Goal: Navigation & Orientation: Understand site structure

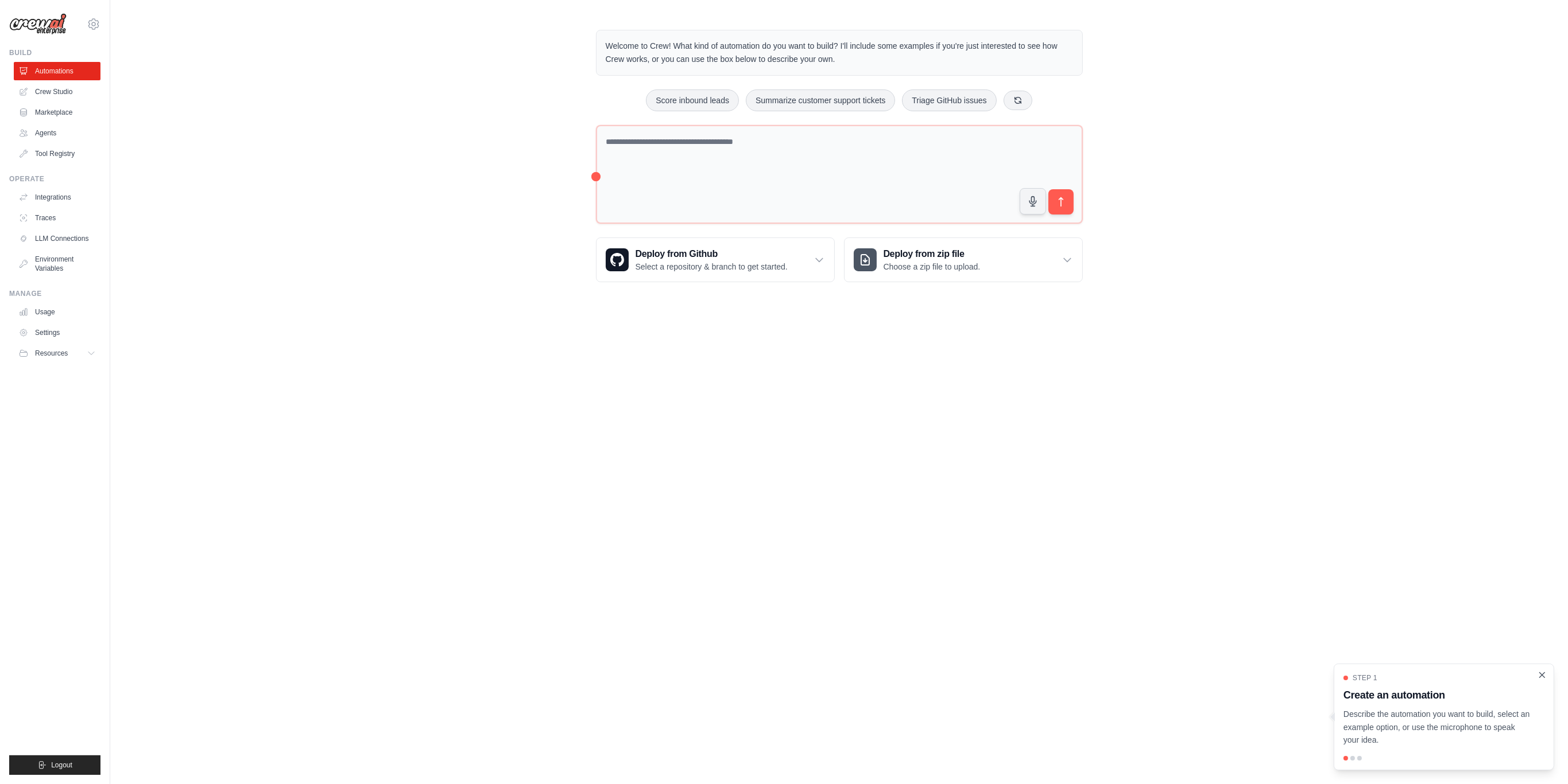
click at [1543, 675] on icon "Close walkthrough" at bounding box center [1541, 674] width 10 height 10
click at [78, 84] on link "Crew Studio" at bounding box center [58, 92] width 86 height 19
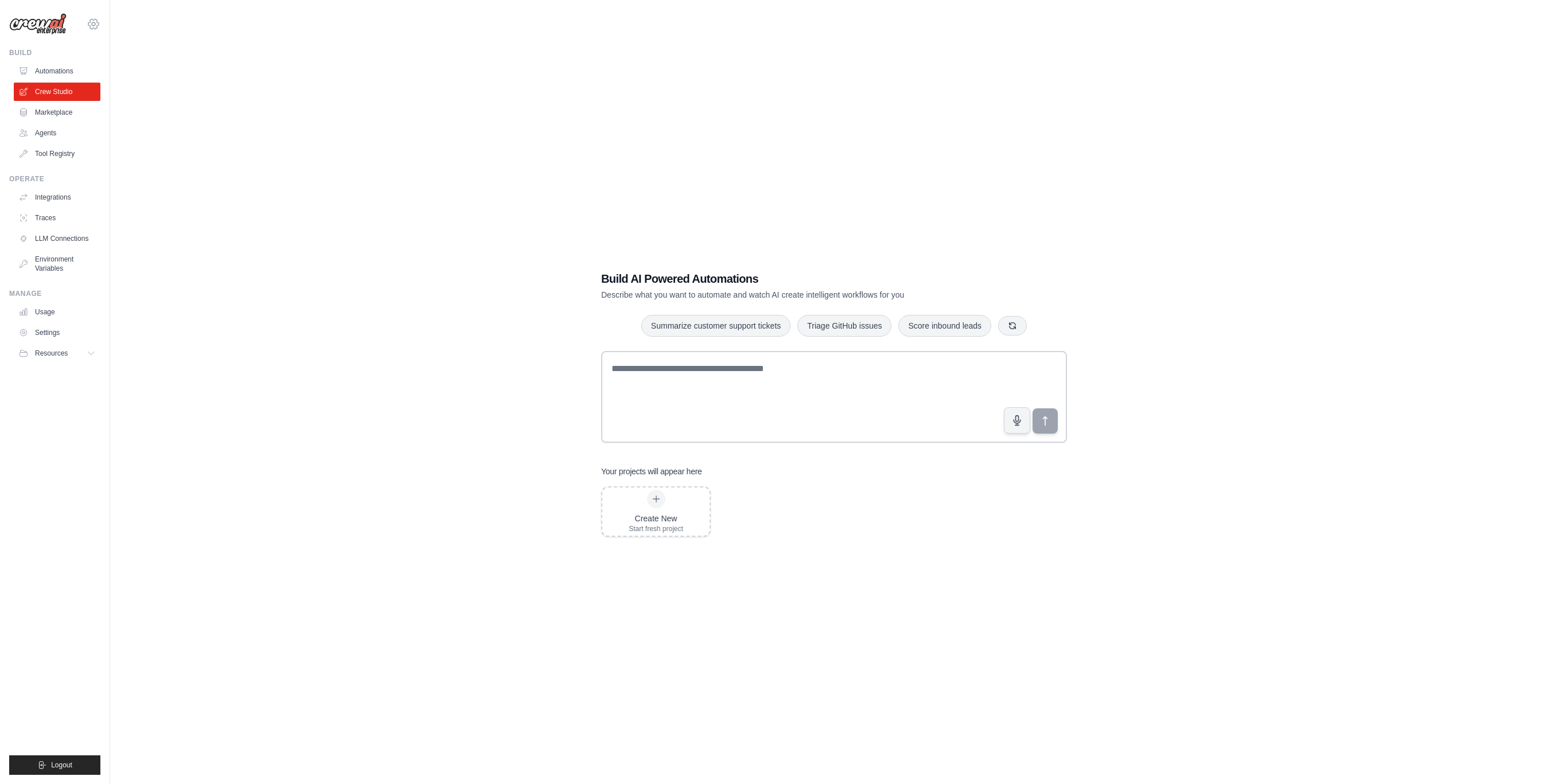
click at [97, 27] on icon at bounding box center [93, 23] width 14 height 14
click at [72, 75] on link "Settings" at bounding box center [94, 78] width 101 height 21
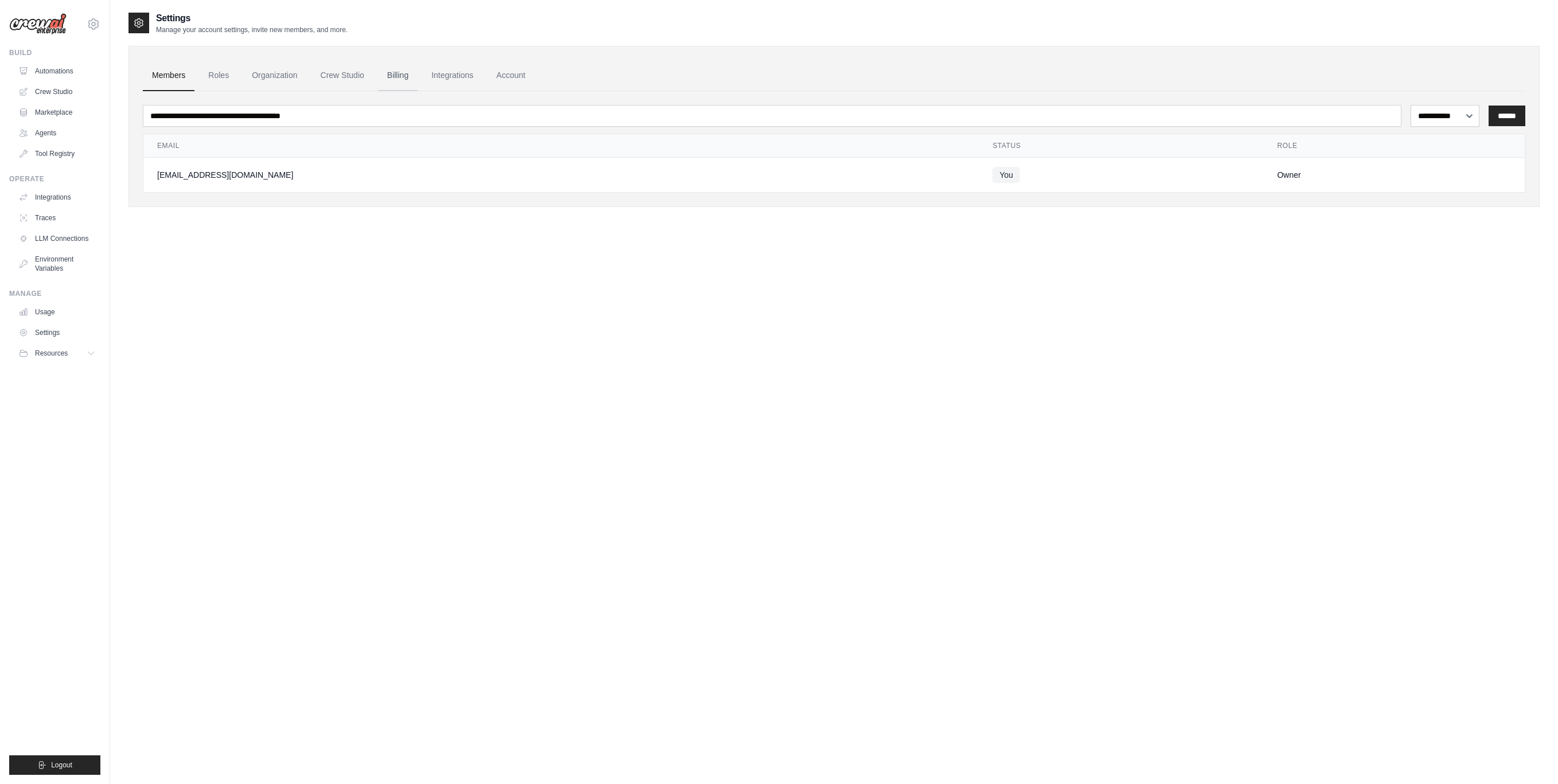
click at [400, 78] on link "Billing" at bounding box center [398, 75] width 39 height 31
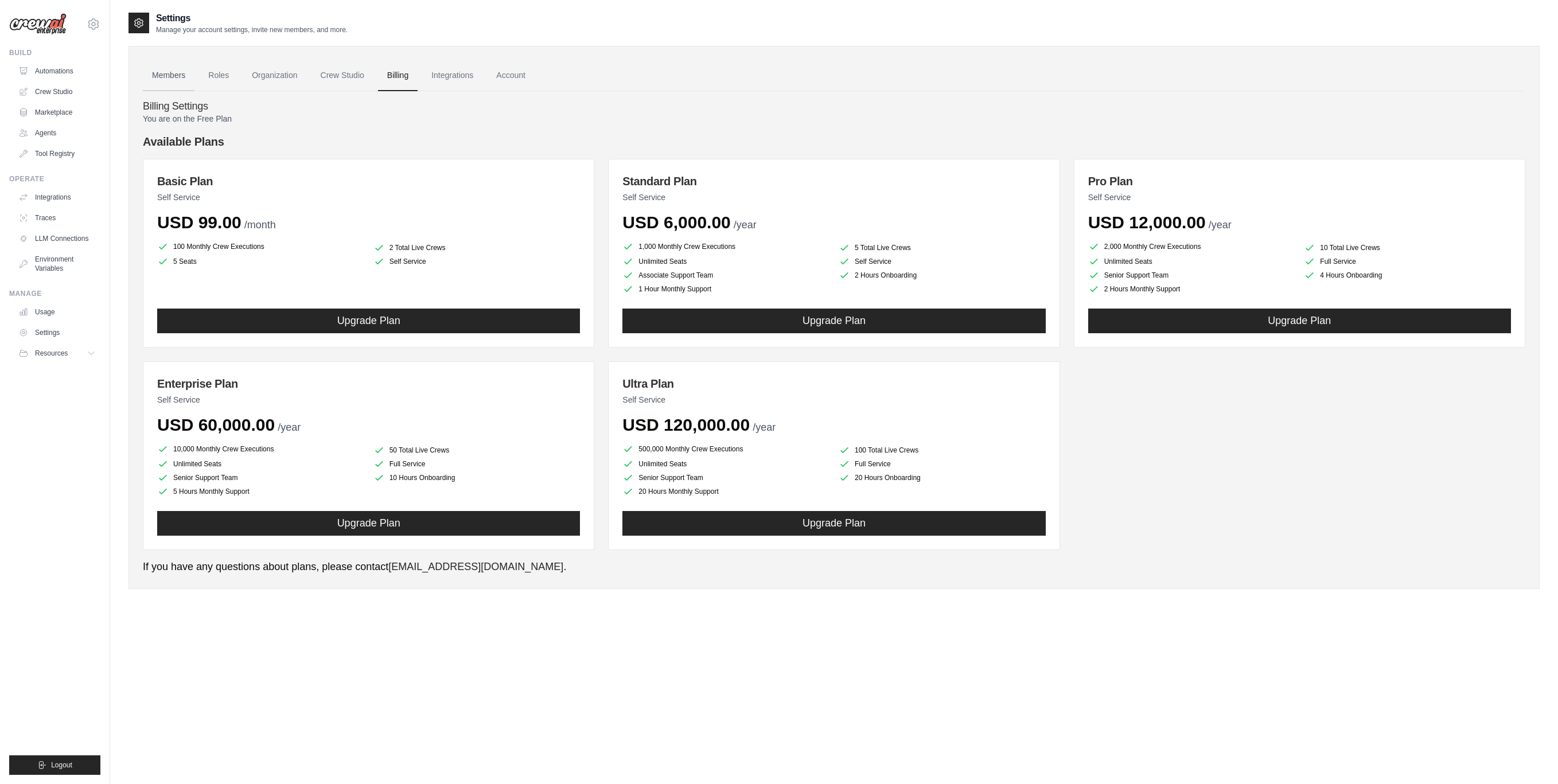
click at [159, 79] on link "Members" at bounding box center [168, 75] width 52 height 31
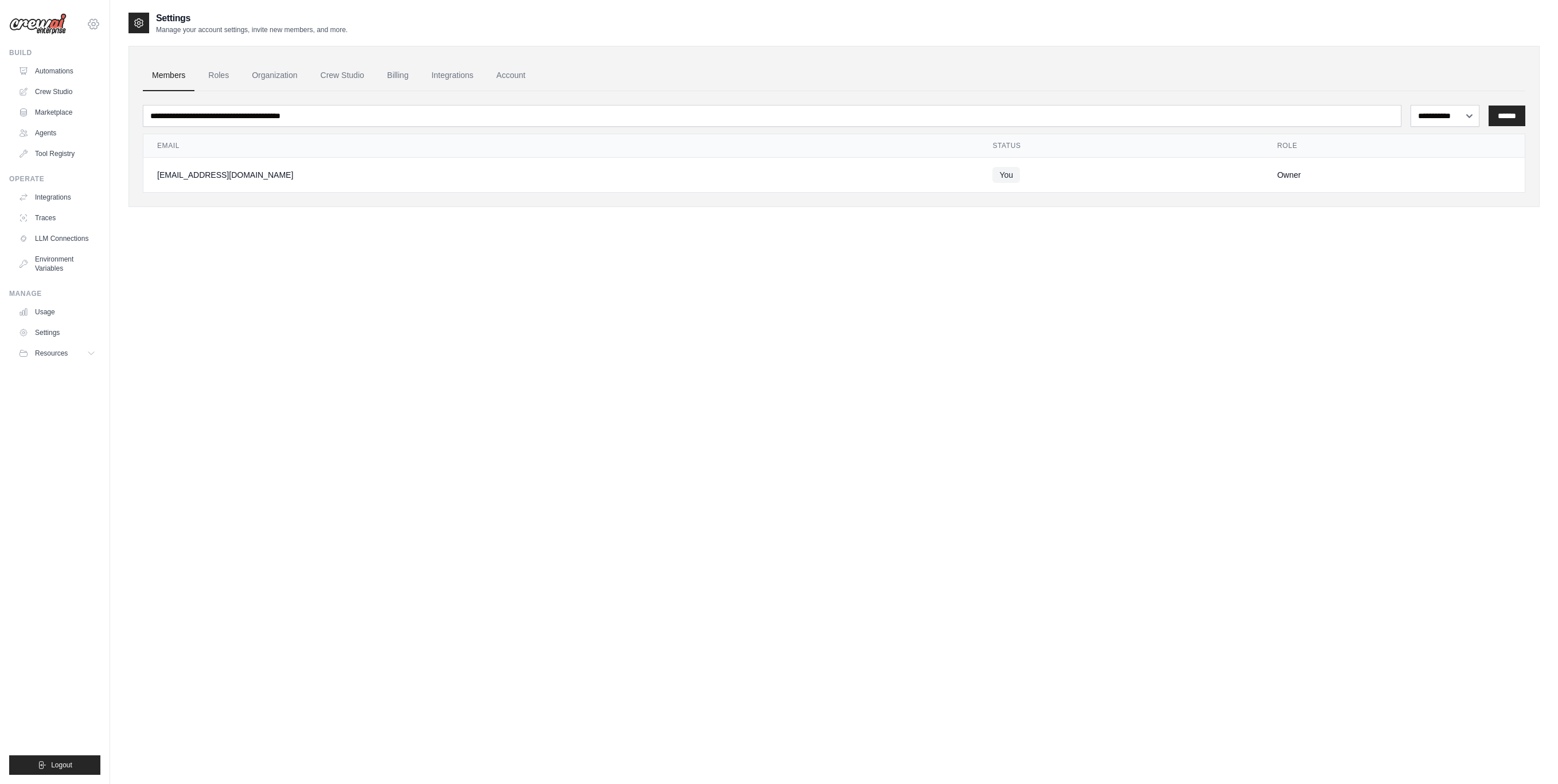
click at [96, 25] on icon at bounding box center [93, 23] width 14 height 14
click at [67, 80] on link "Settings" at bounding box center [94, 78] width 101 height 21
click at [67, 355] on span "Resources" at bounding box center [52, 353] width 33 height 9
click at [47, 329] on link "Settings" at bounding box center [58, 333] width 86 height 19
click at [513, 76] on link "Account" at bounding box center [511, 75] width 48 height 31
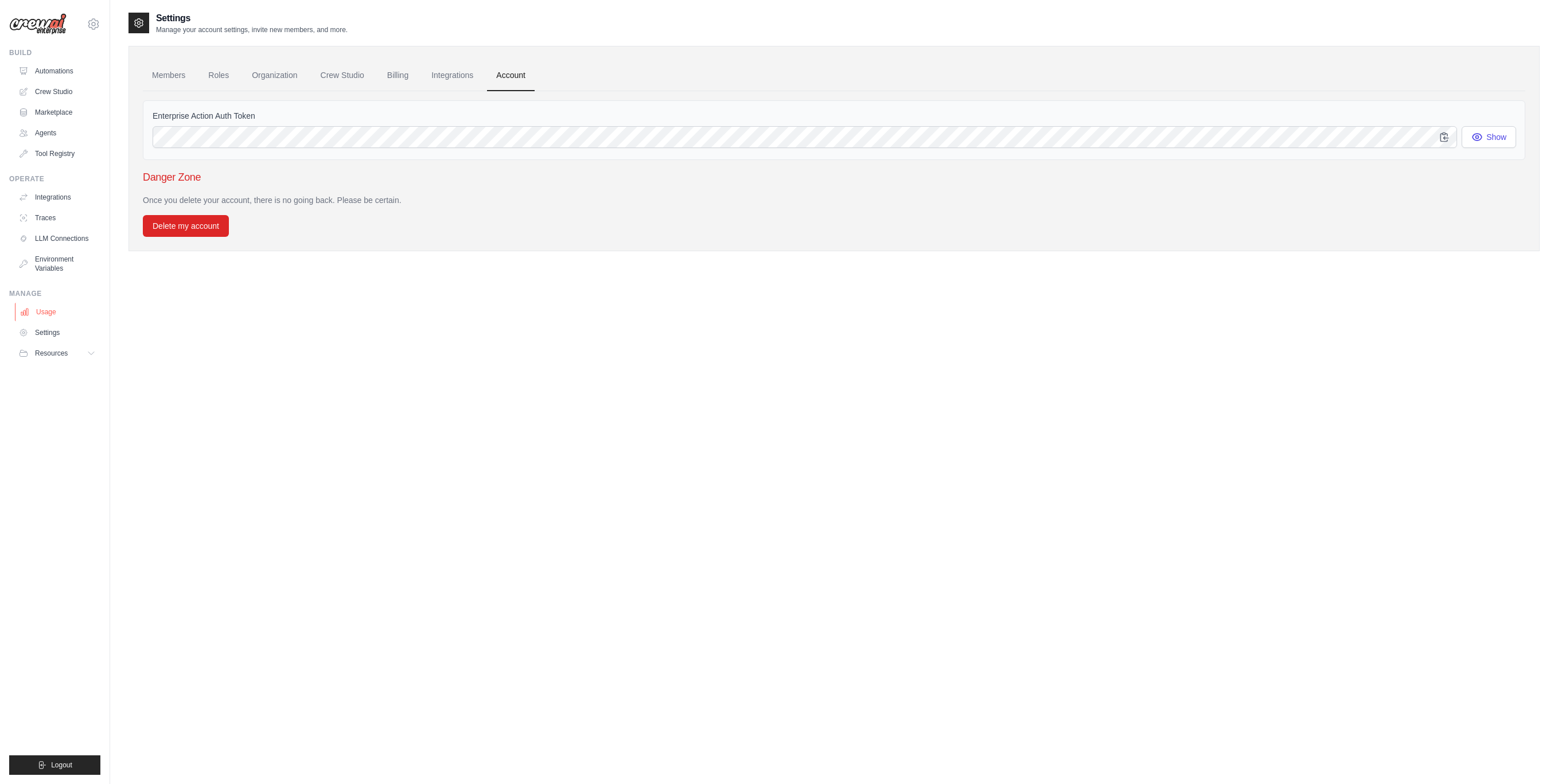
click at [42, 307] on link "Usage" at bounding box center [58, 312] width 86 height 19
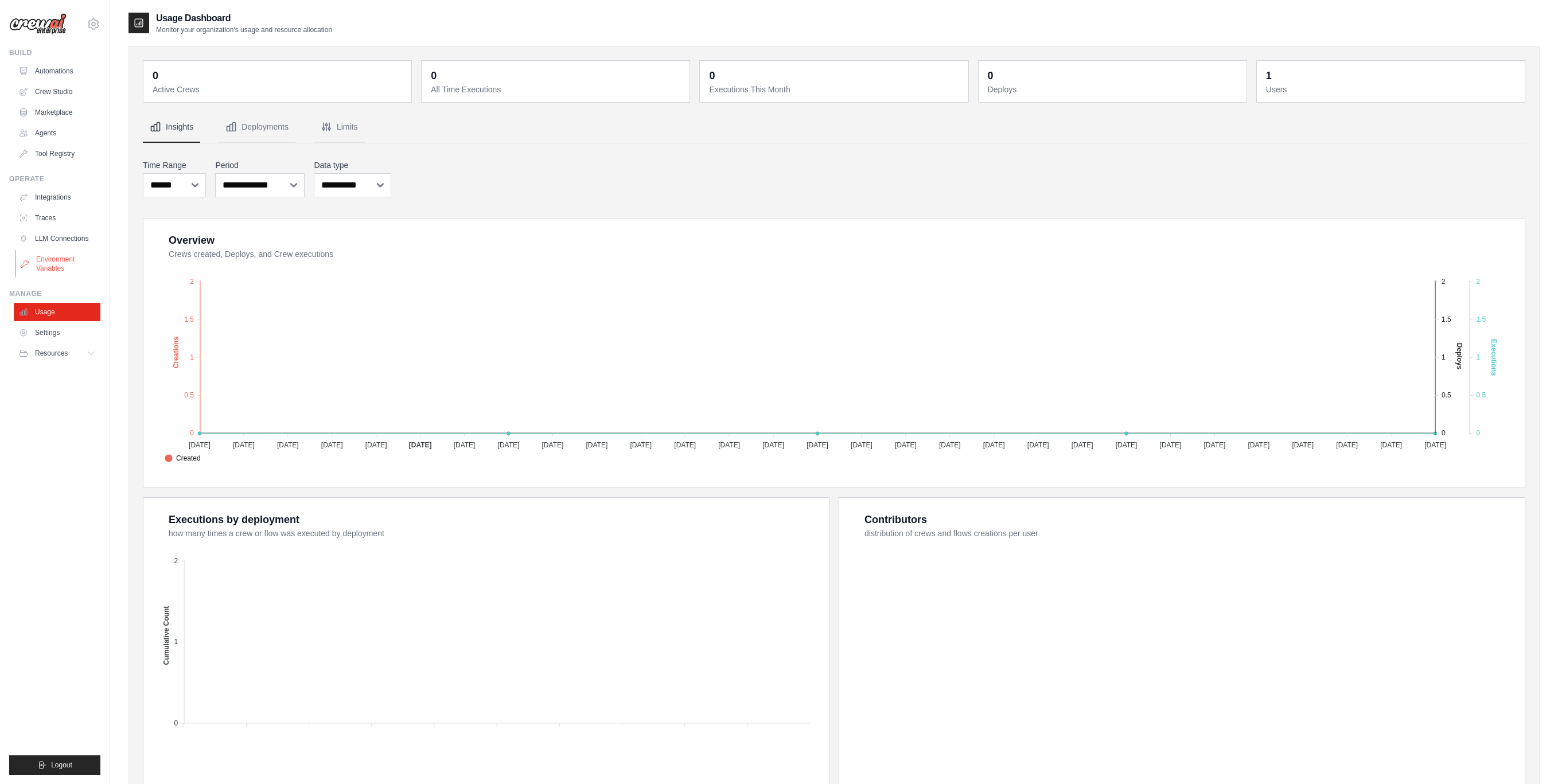
click at [48, 257] on link "Environment Variables" at bounding box center [58, 263] width 86 height 27
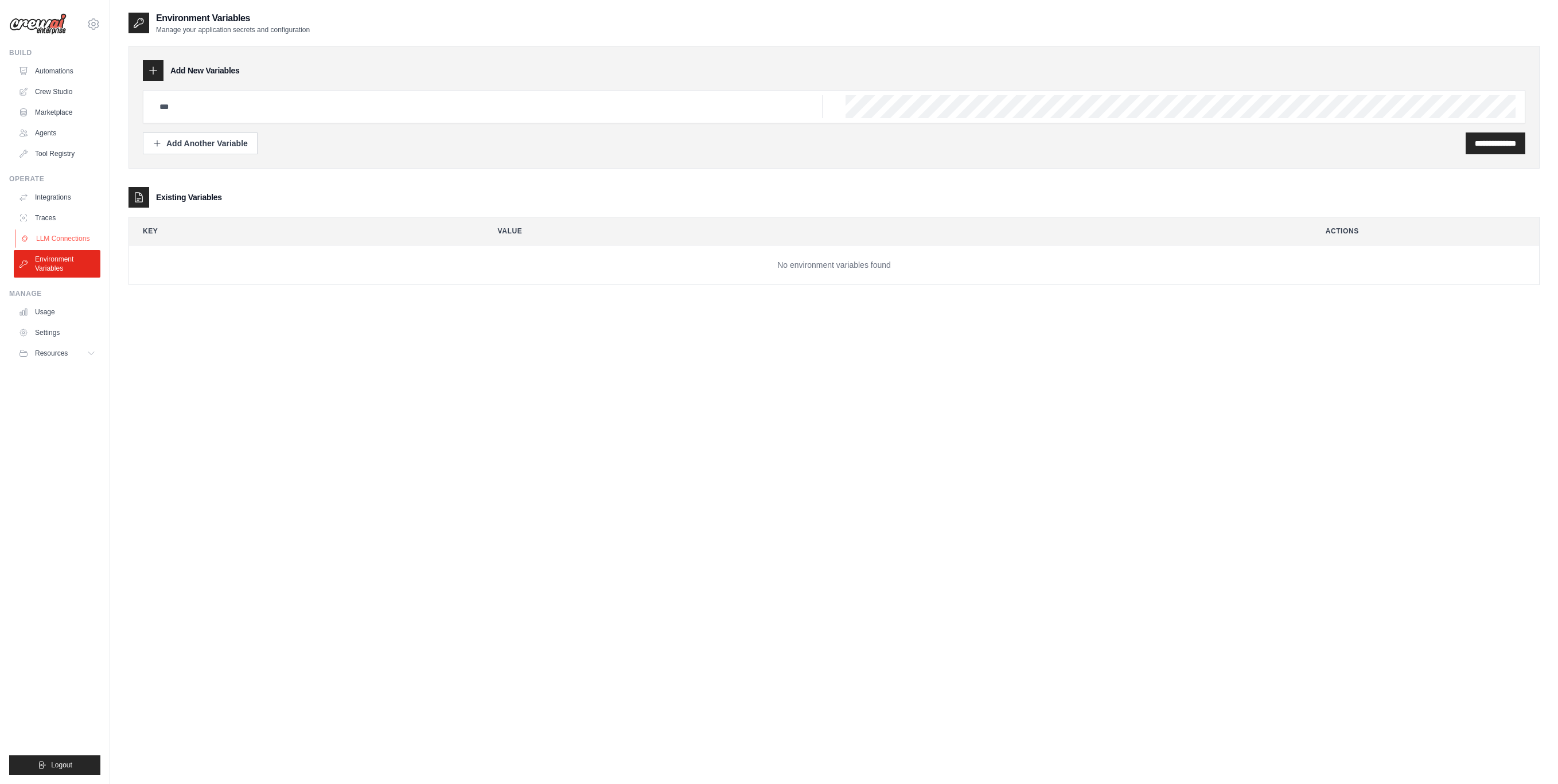
click at [46, 231] on link "LLM Connections" at bounding box center [58, 239] width 86 height 19
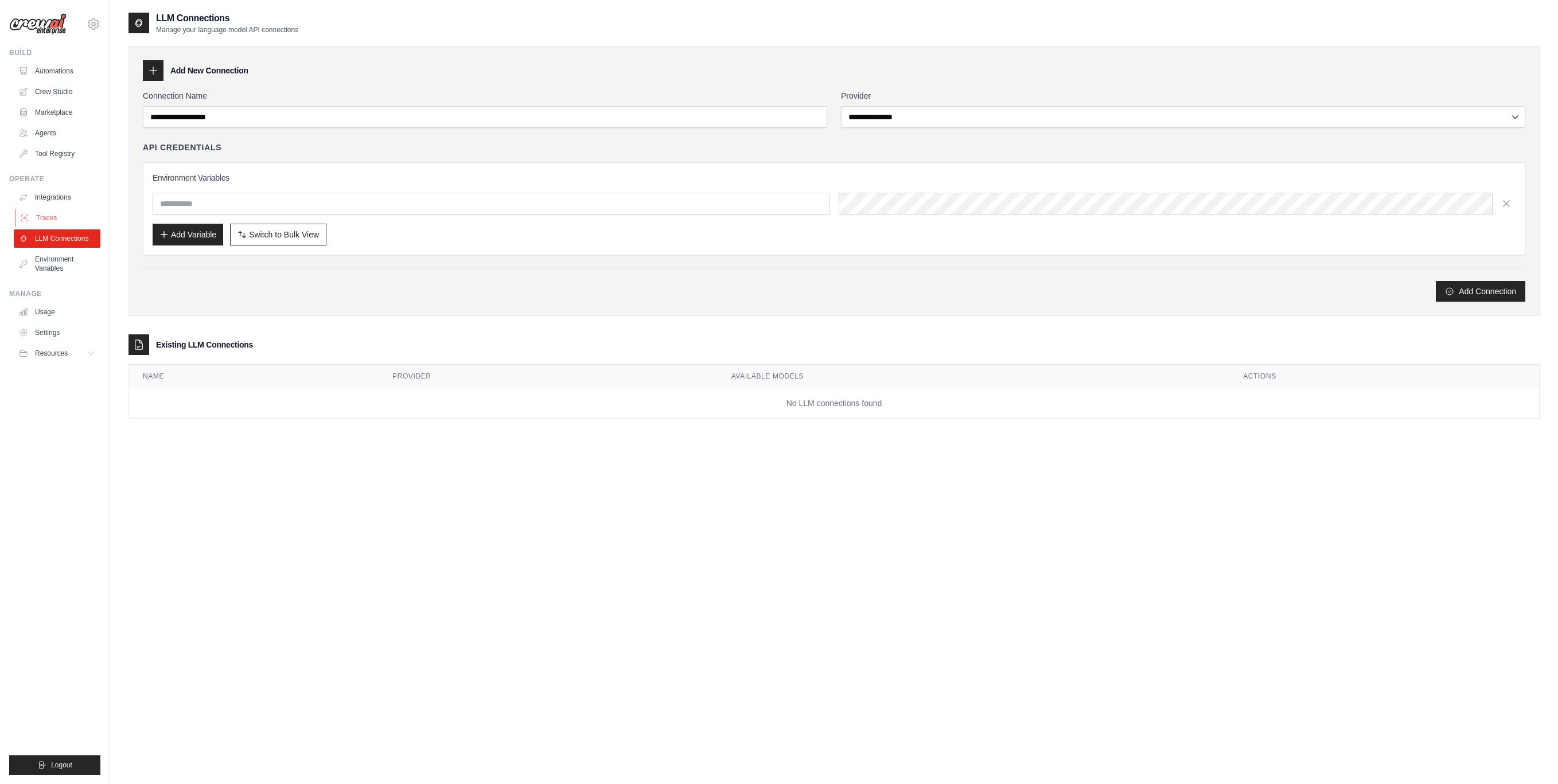
click at [46, 214] on link "Traces" at bounding box center [58, 218] width 86 height 19
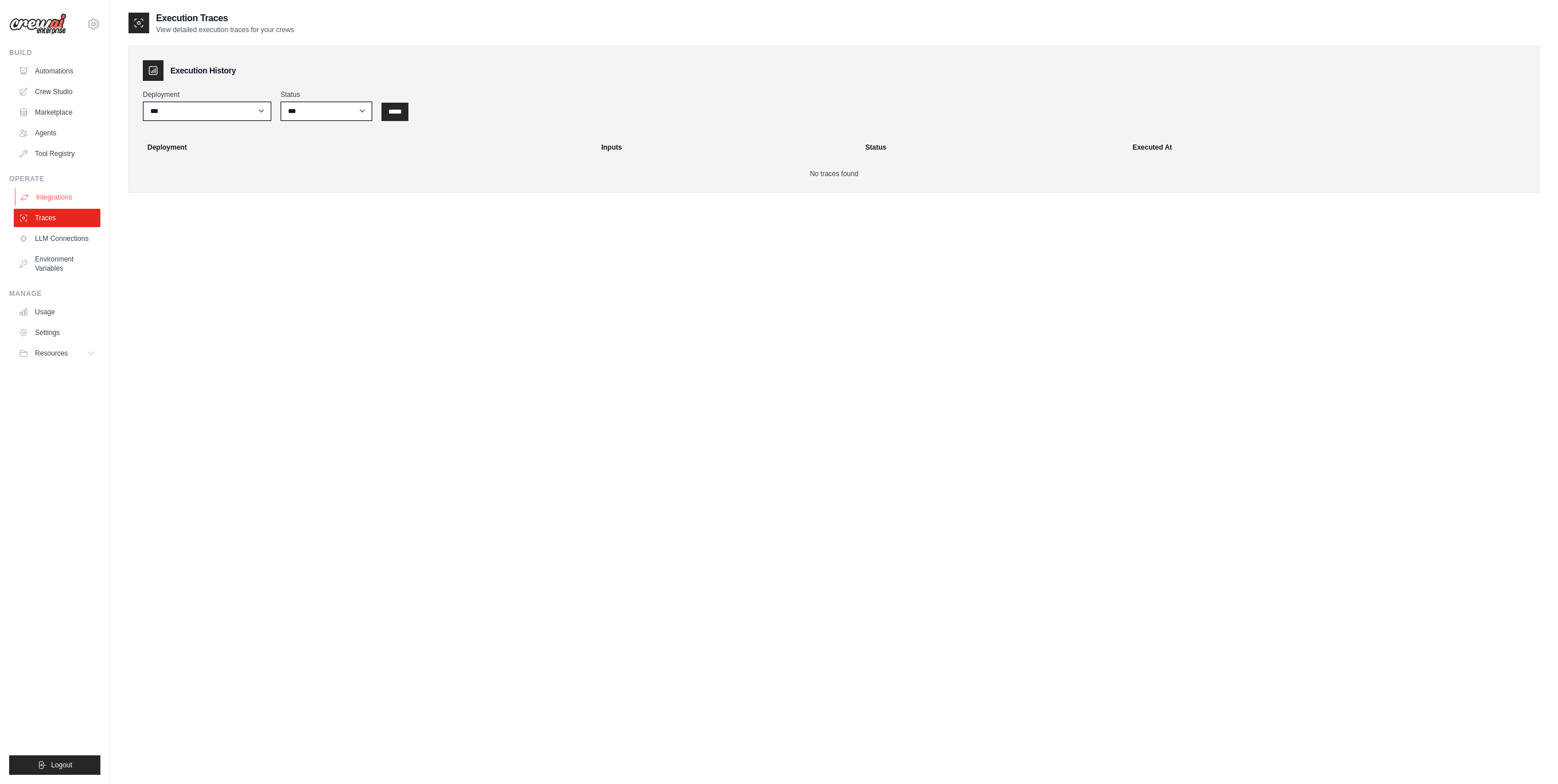
click at [46, 194] on link "Integrations" at bounding box center [58, 198] width 86 height 19
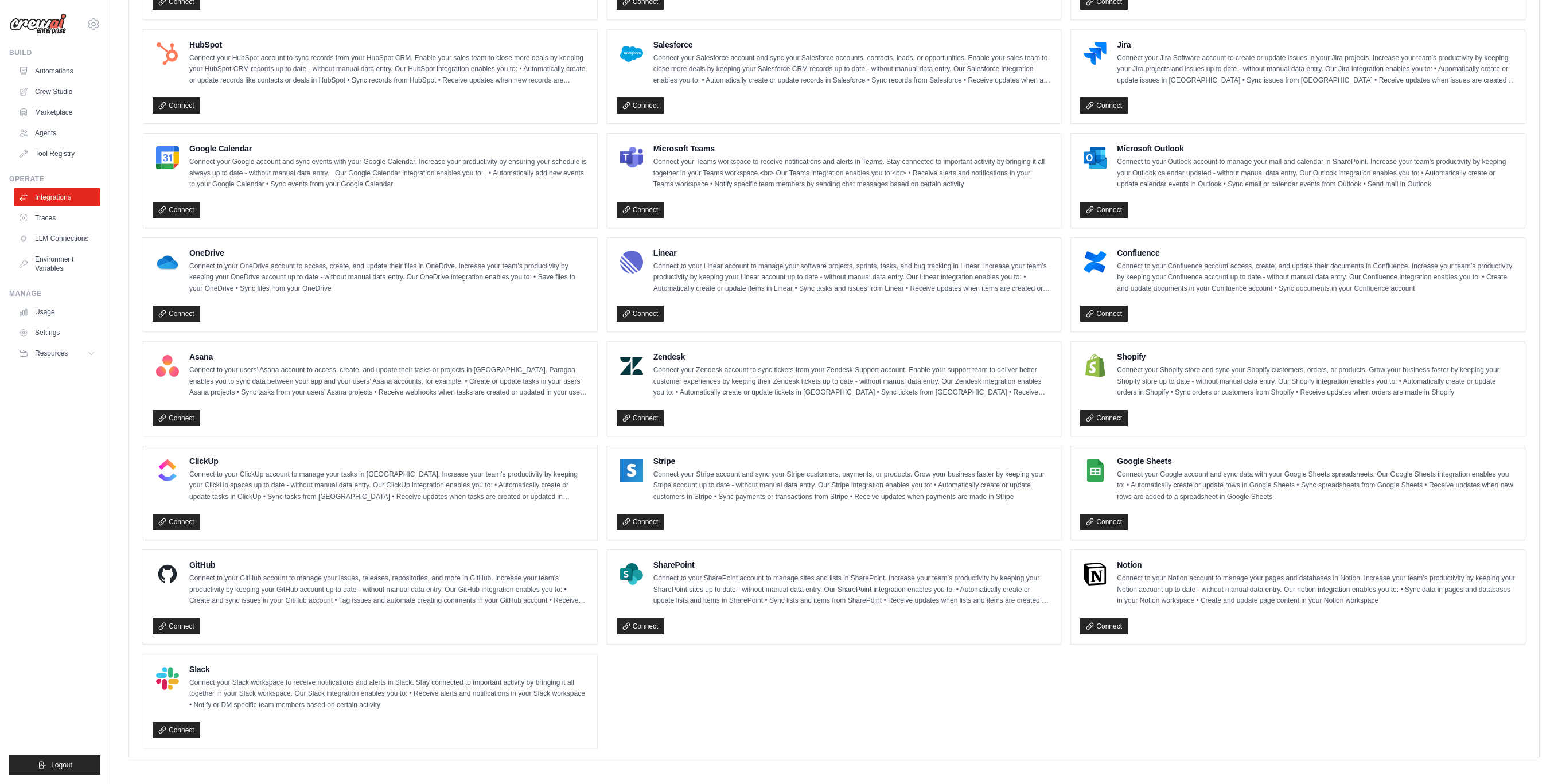
scroll to position [21, 0]
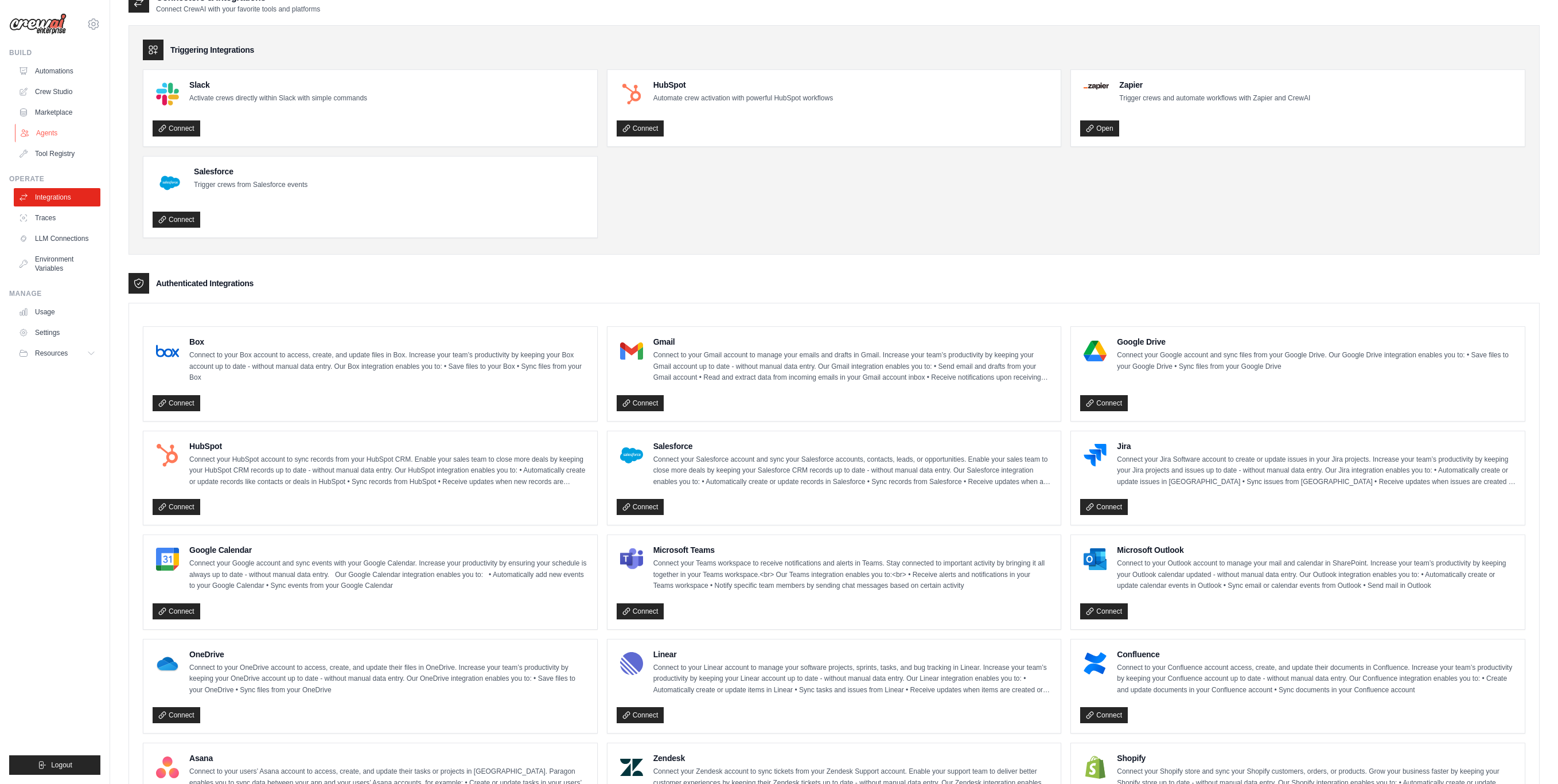
click at [52, 138] on link "Agents" at bounding box center [58, 133] width 86 height 19
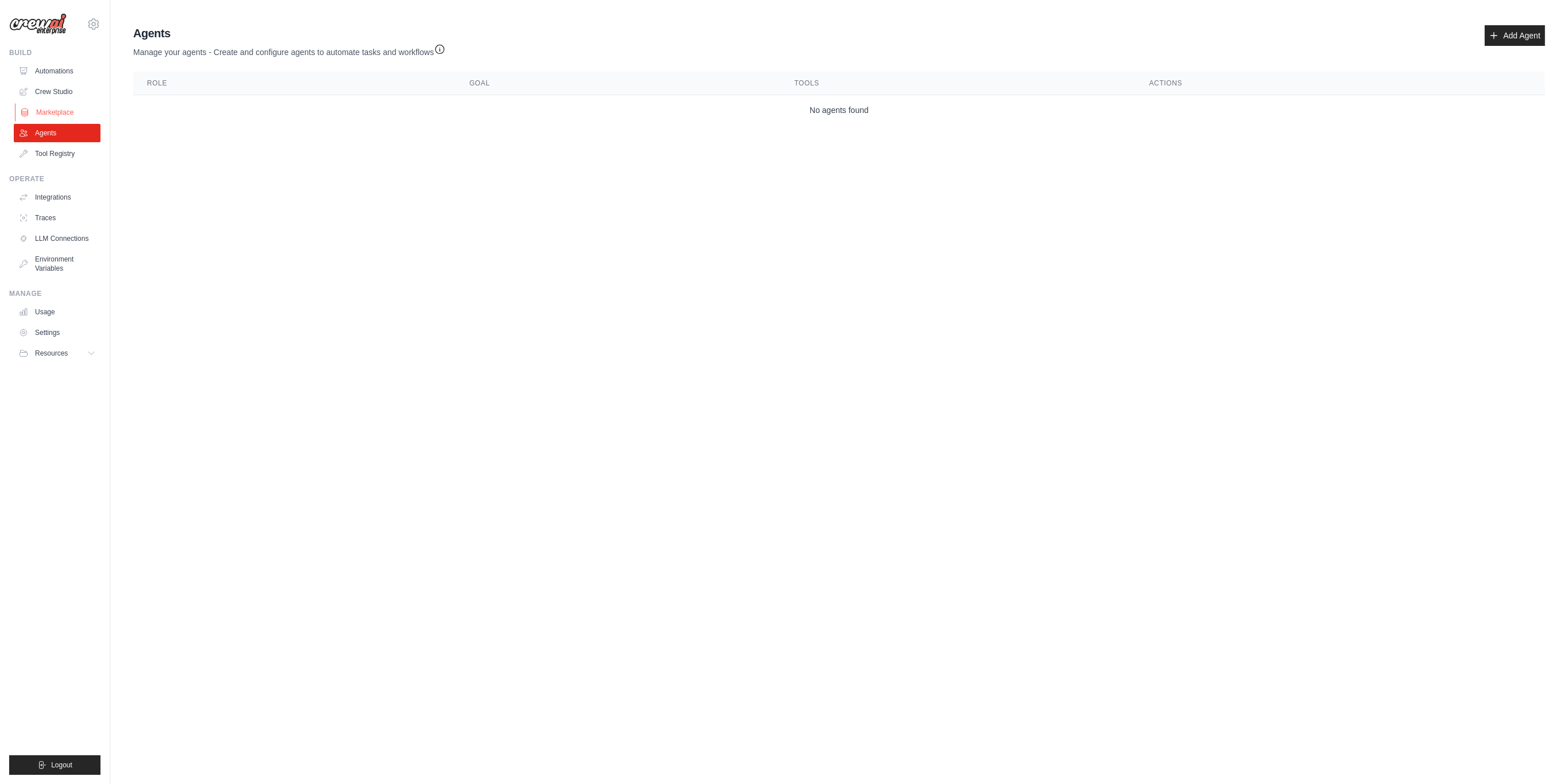
click at [52, 111] on link "Marketplace" at bounding box center [58, 112] width 86 height 19
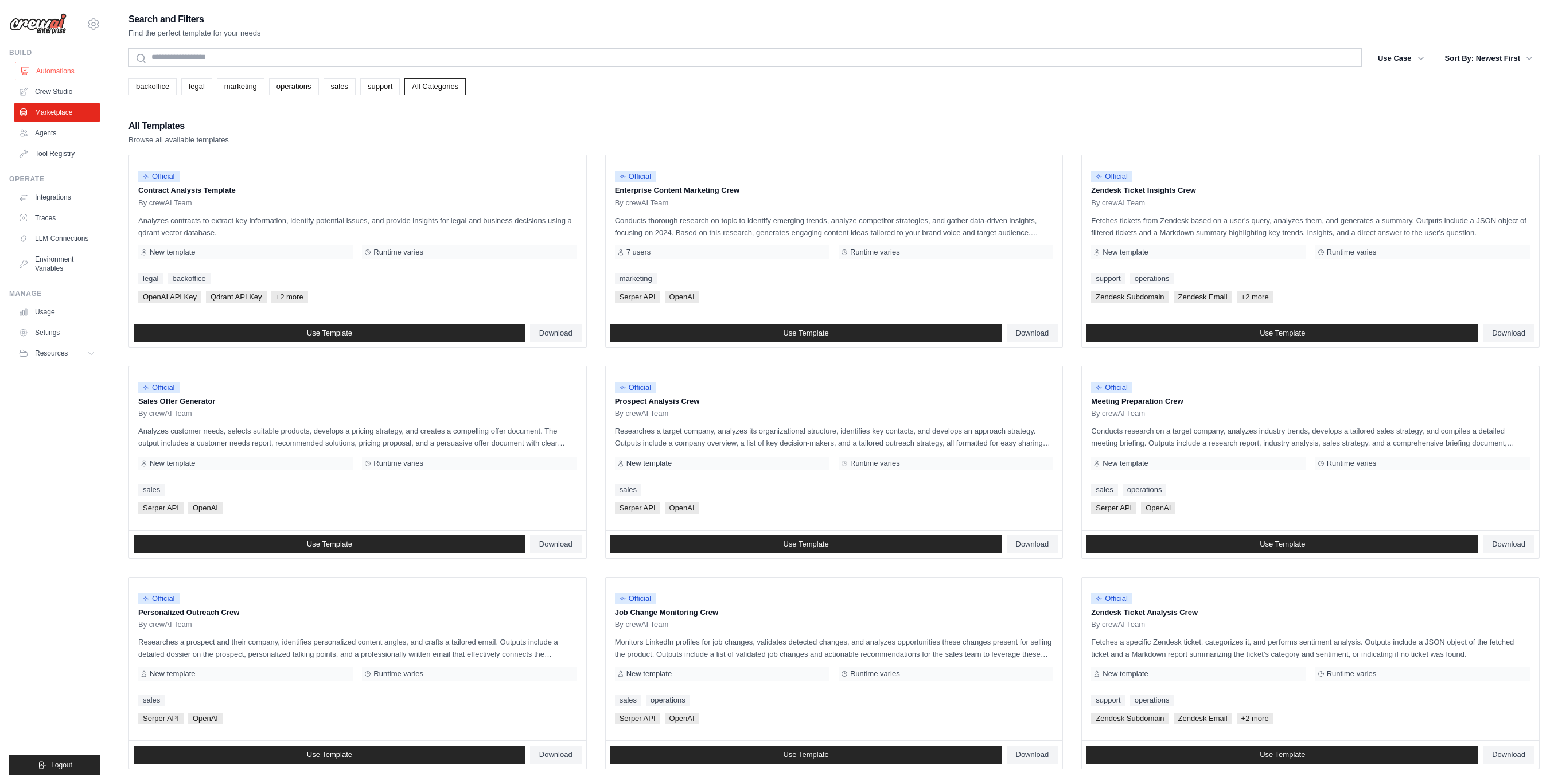
click at [60, 68] on link "Automations" at bounding box center [58, 71] width 86 height 19
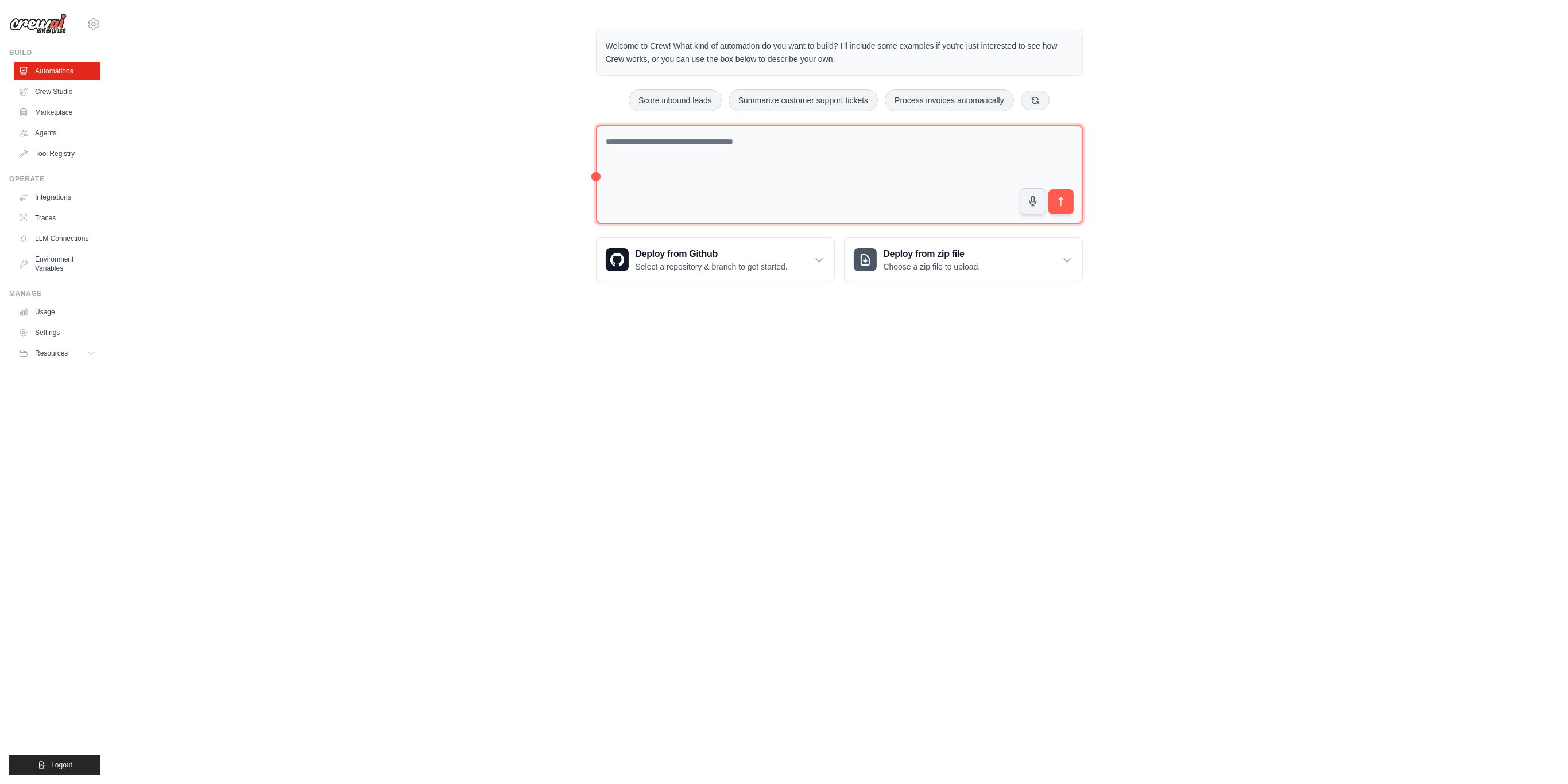
click at [603, 171] on textarea at bounding box center [839, 175] width 486 height 99
